Goal: Task Accomplishment & Management: Manage account settings

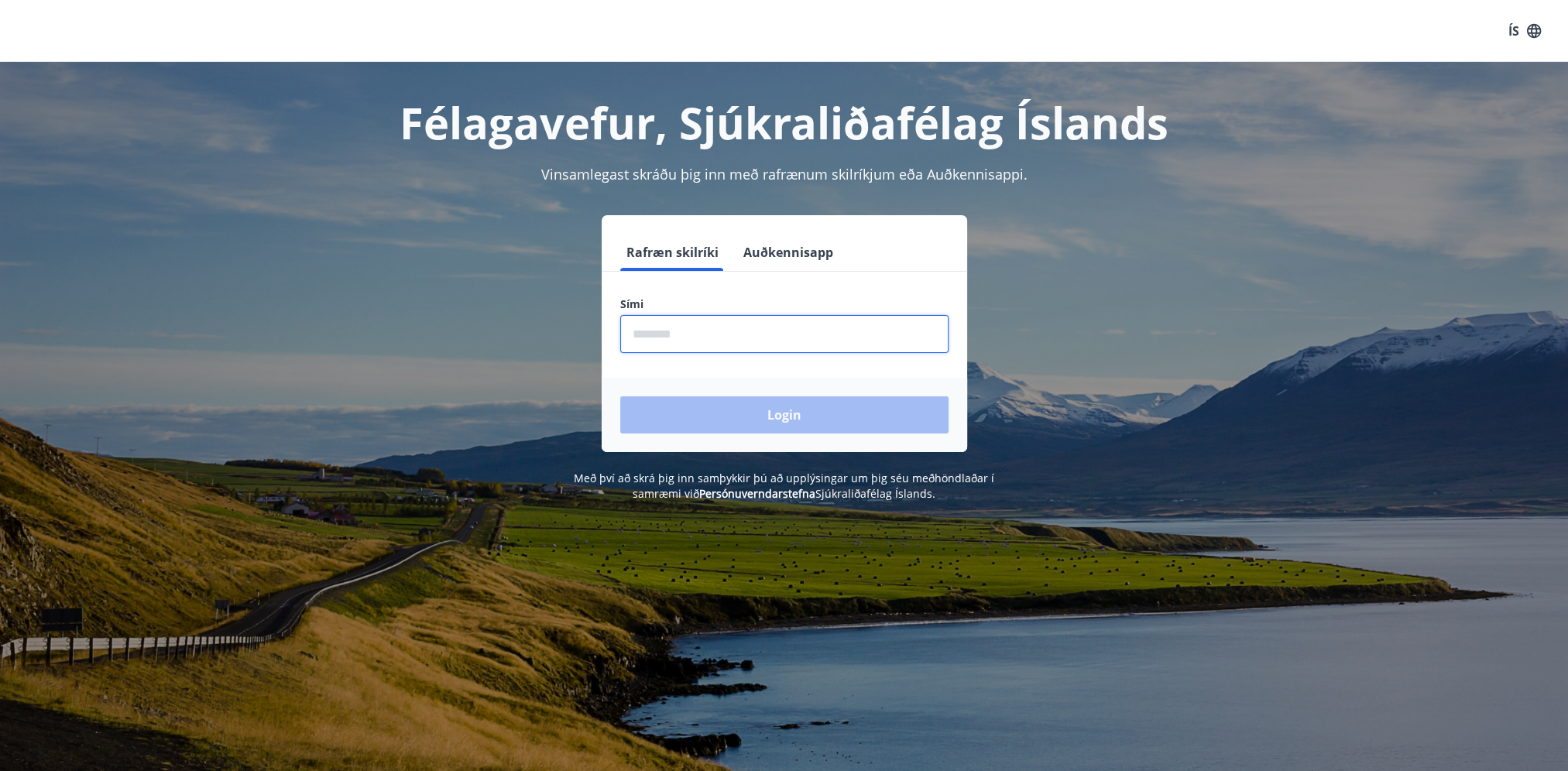
click at [719, 341] on input "phone" at bounding box center [785, 334] width 328 height 38
type input "********"
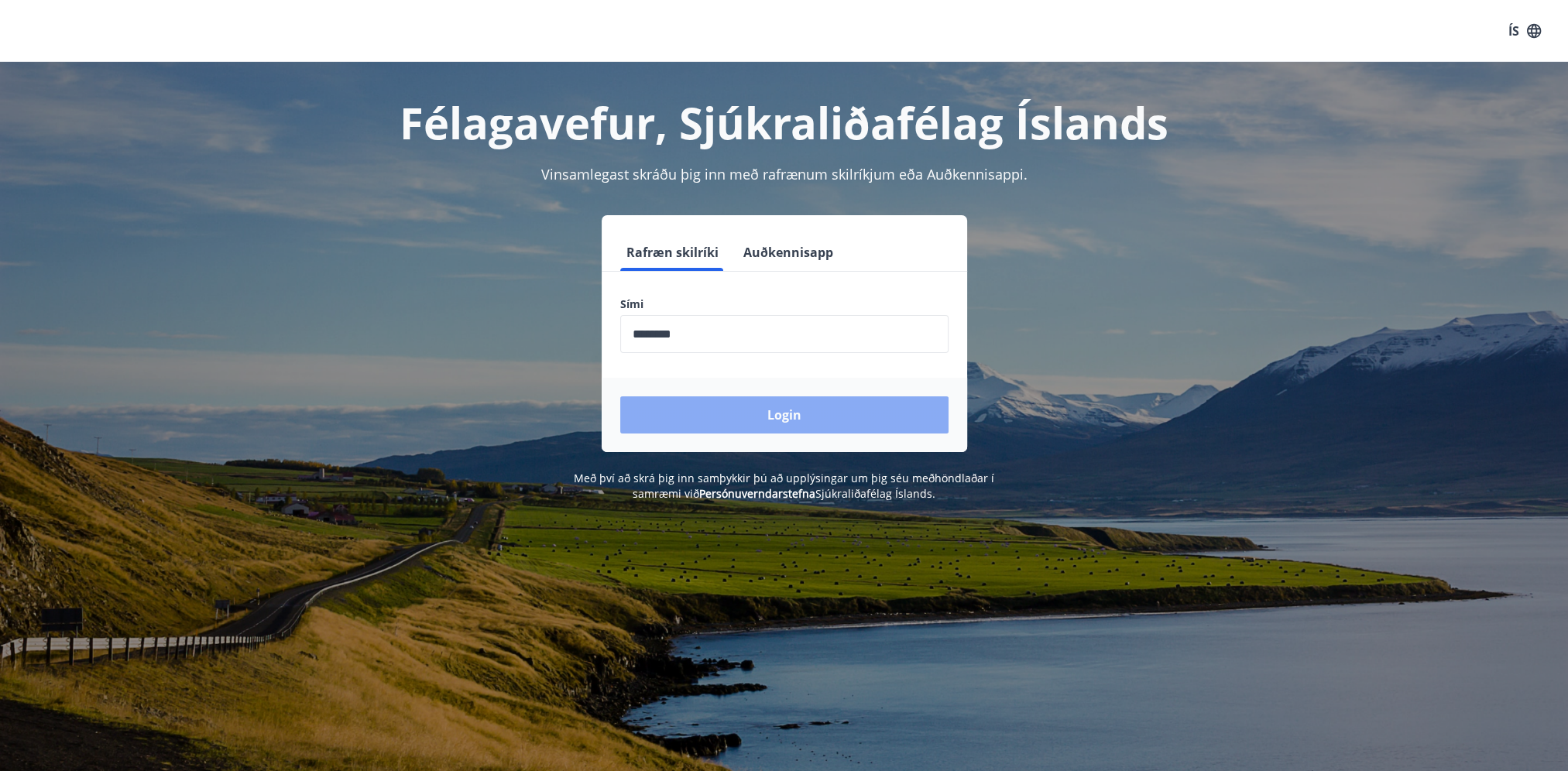
click at [839, 413] on button "Login" at bounding box center [785, 414] width 328 height 37
